Goal: Task Accomplishment & Management: Use online tool/utility

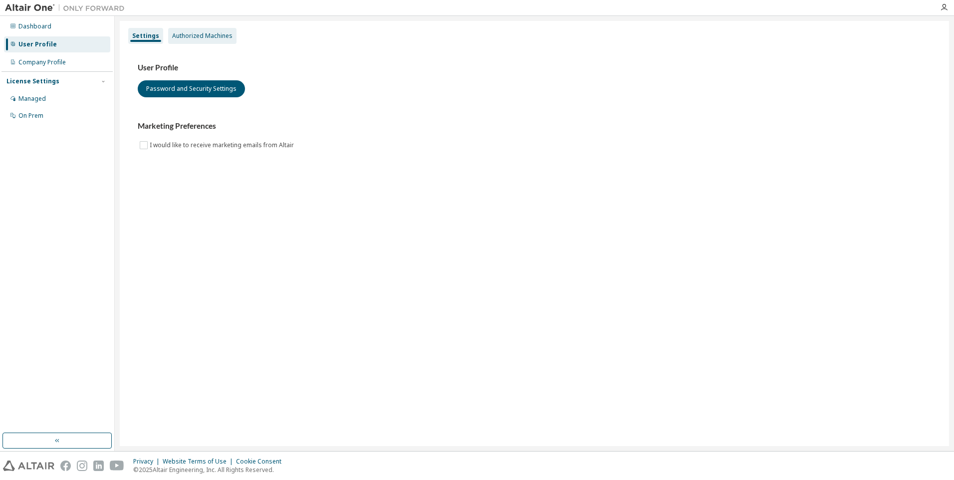
click at [200, 32] on div "Authorized Machines" at bounding box center [202, 36] width 60 height 8
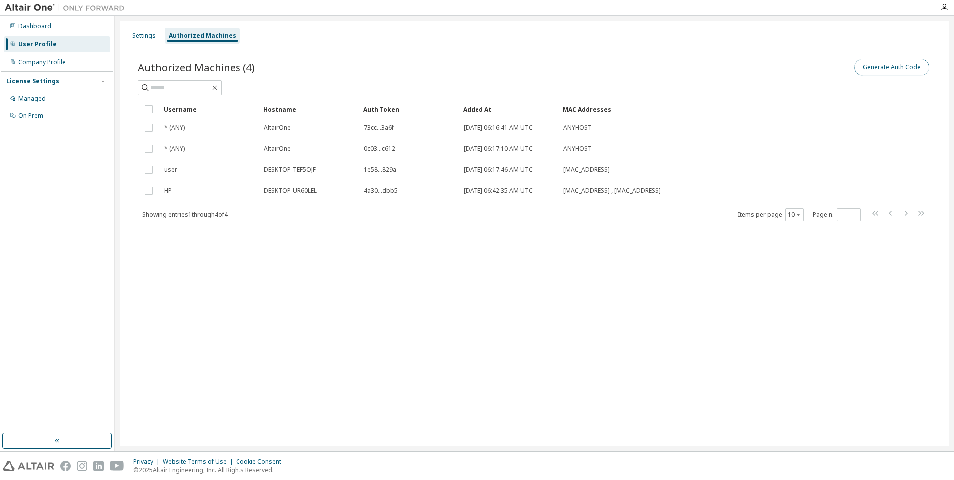
click at [888, 70] on button "Generate Auth Code" at bounding box center [891, 67] width 75 height 17
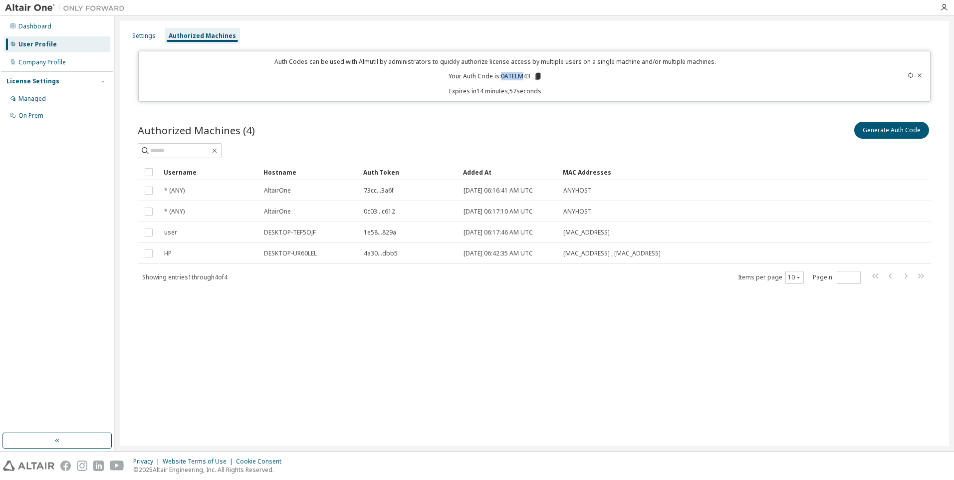
drag, startPoint x: 501, startPoint y: 77, endPoint x: 525, endPoint y: 77, distance: 24.5
click at [525, 77] on p "Your Auth Code is: 0ATELM43" at bounding box center [496, 76] width 94 height 9
drag, startPoint x: 525, startPoint y: 77, endPoint x: 506, endPoint y: 78, distance: 19.5
click at [506, 78] on p "Your Auth Code is: 0ATELM43" at bounding box center [496, 76] width 94 height 9
drag, startPoint x: 501, startPoint y: 76, endPoint x: 529, endPoint y: 77, distance: 28.5
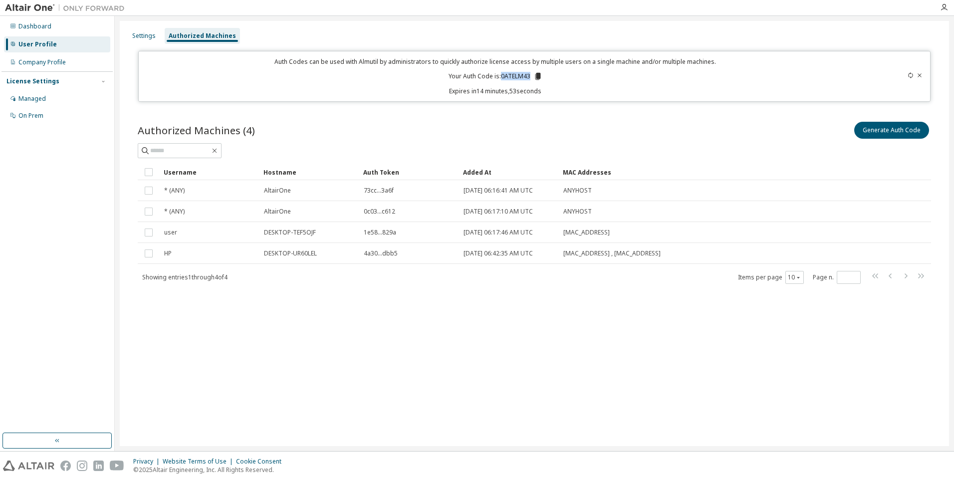
click at [529, 77] on p "Your Auth Code is: 0ATELM43" at bounding box center [496, 76] width 94 height 9
copy p "0ATELM43"
click at [509, 73] on p "Your Auth Code is: 0ATELM43" at bounding box center [496, 76] width 94 height 9
drag, startPoint x: 502, startPoint y: 77, endPoint x: 530, endPoint y: 75, distance: 28.5
click at [530, 75] on p "Your Auth Code is: 0ATELM43" at bounding box center [496, 76] width 94 height 9
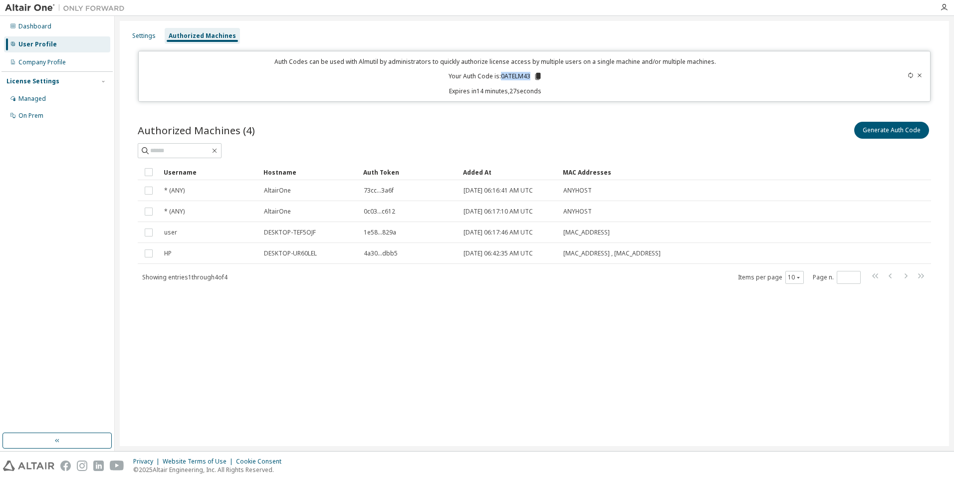
copy p "0ATELM43"
click at [943, 8] on icon "button" at bounding box center [944, 7] width 8 height 8
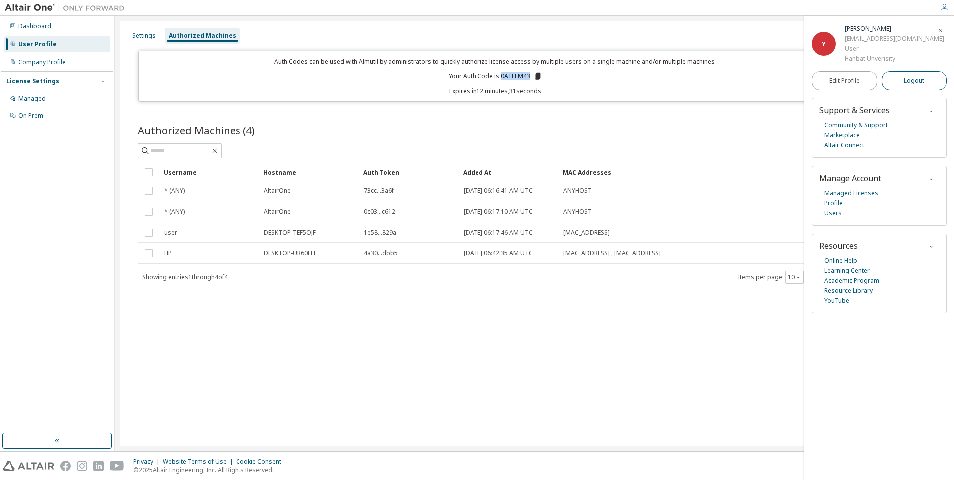
click at [902, 84] on button "Logout" at bounding box center [914, 80] width 65 height 19
